Goal: Navigation & Orientation: Find specific page/section

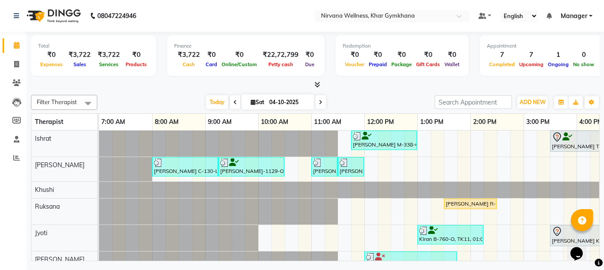
scroll to position [0, 166]
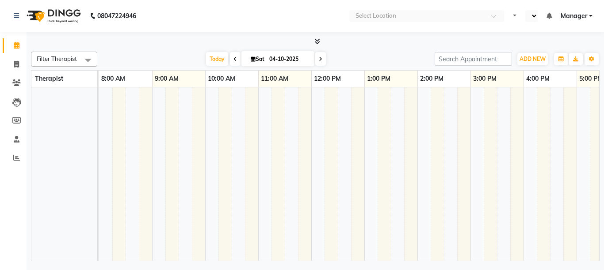
select select "en"
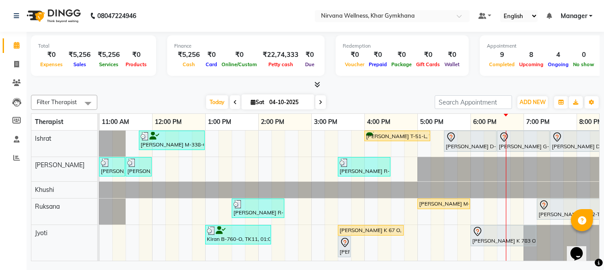
scroll to position [0, 160]
